Goal: Entertainment & Leisure: Consume media (video, audio)

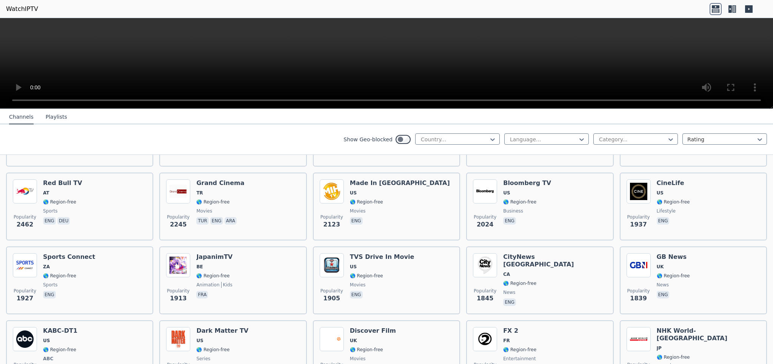
scroll to position [302, 0]
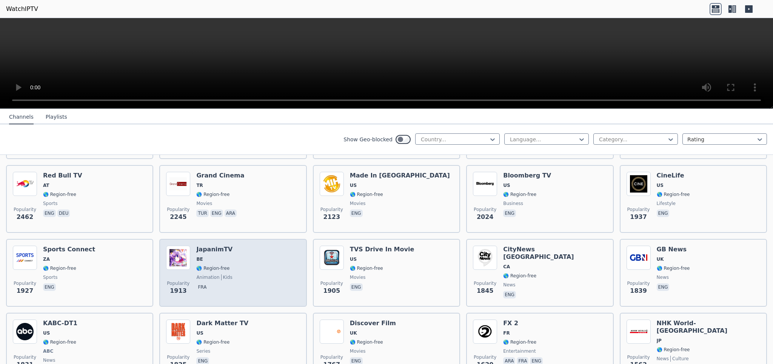
click at [234, 249] on div "Popularity 1913 JapanimTV BE 🌎 Region-free animation kids fra" at bounding box center [233, 273] width 134 height 54
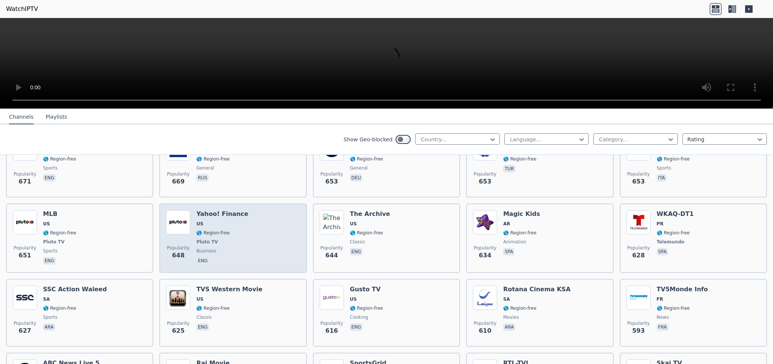
scroll to position [1622, 0]
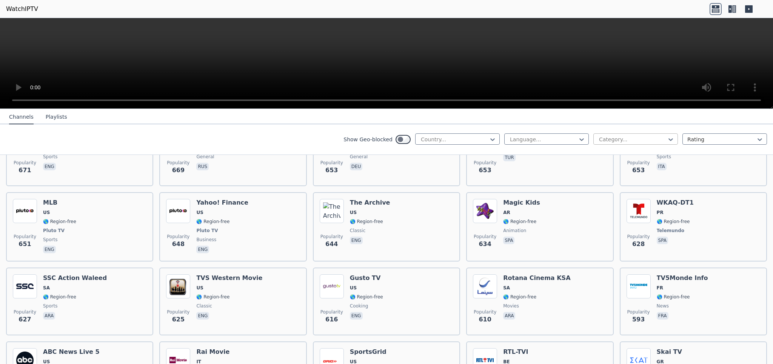
click at [617, 137] on div at bounding box center [632, 140] width 69 height 8
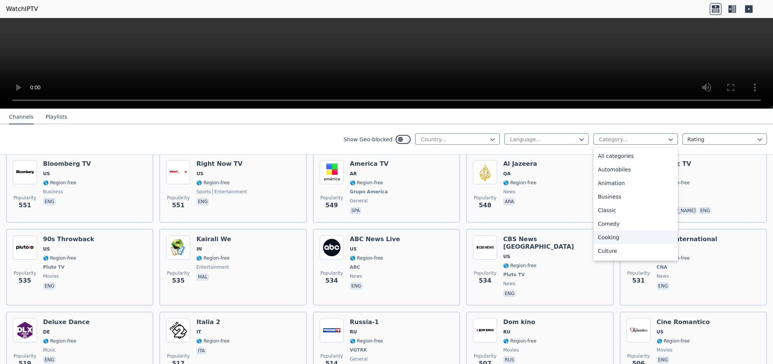
scroll to position [2113, 0]
